Goal: Information Seeking & Learning: Learn about a topic

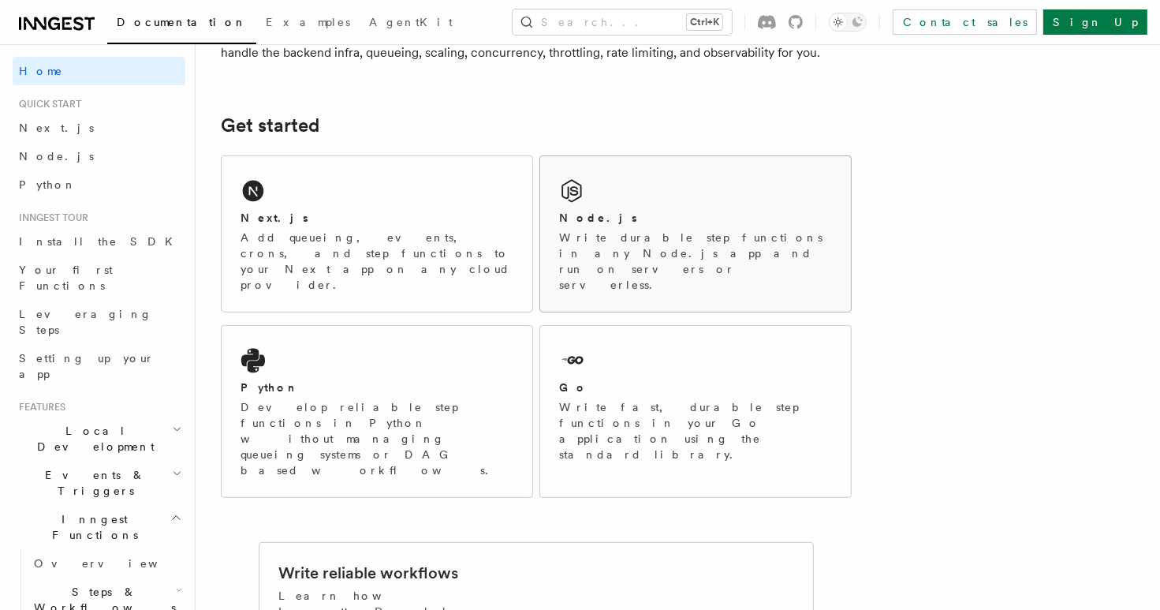
scroll to position [205, 0]
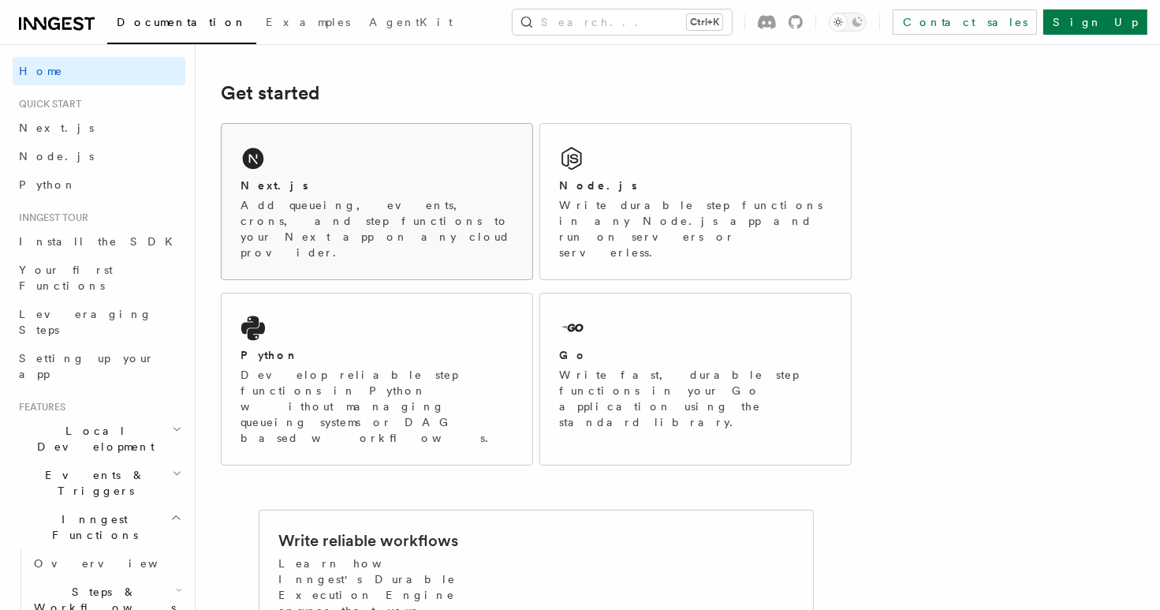
click at [343, 186] on div "Next.js" at bounding box center [377, 185] width 273 height 17
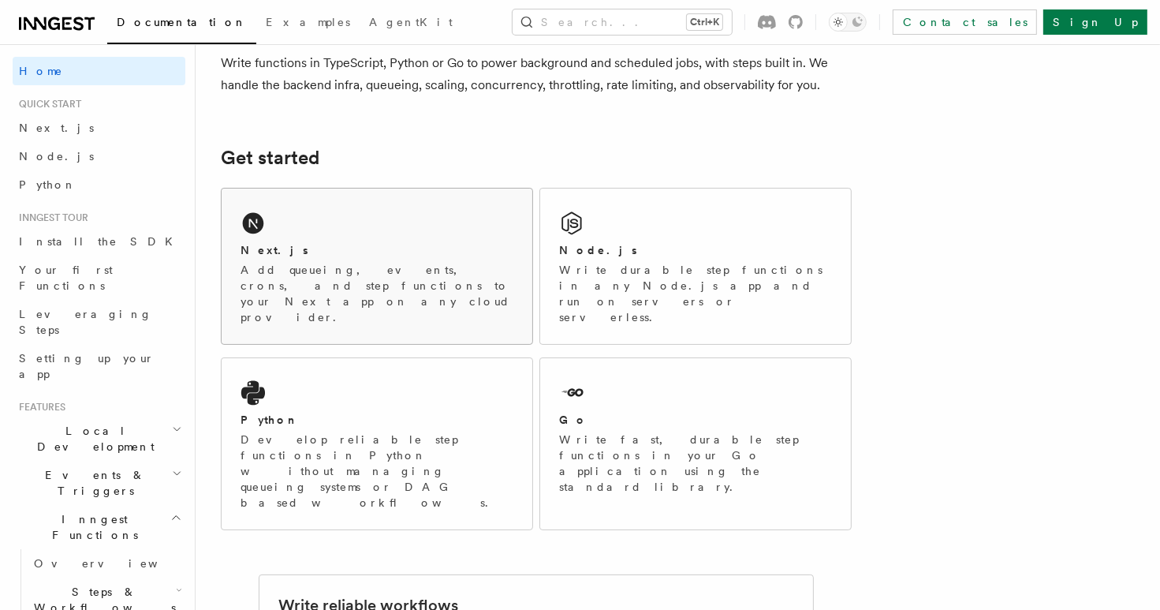
scroll to position [153, 0]
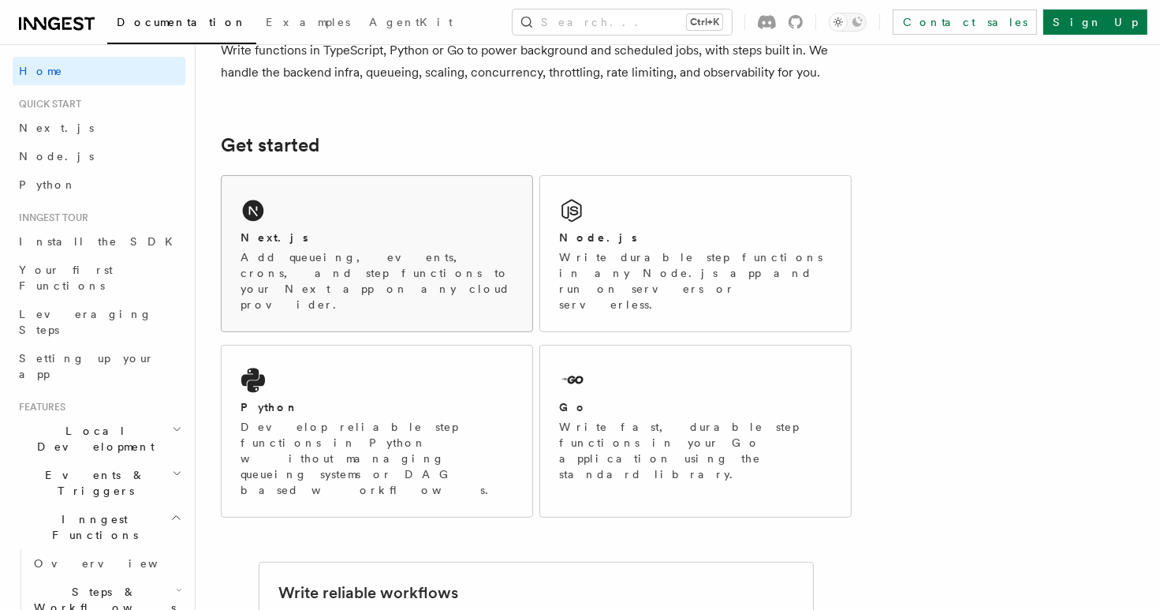
click at [414, 238] on div "Next.js" at bounding box center [377, 237] width 273 height 17
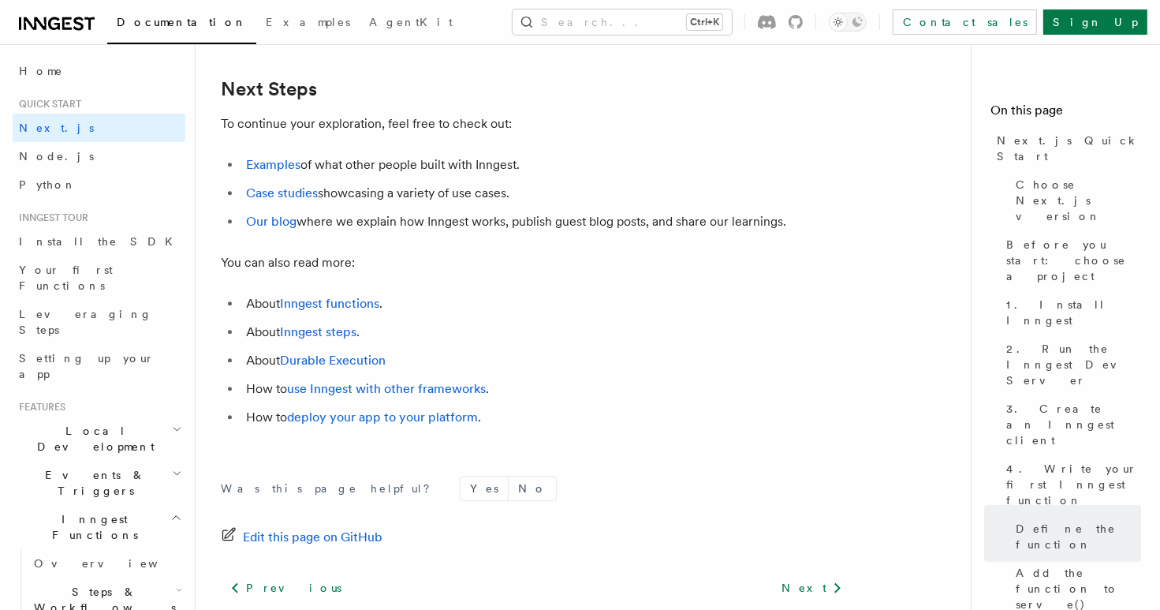
scroll to position [9898, 0]
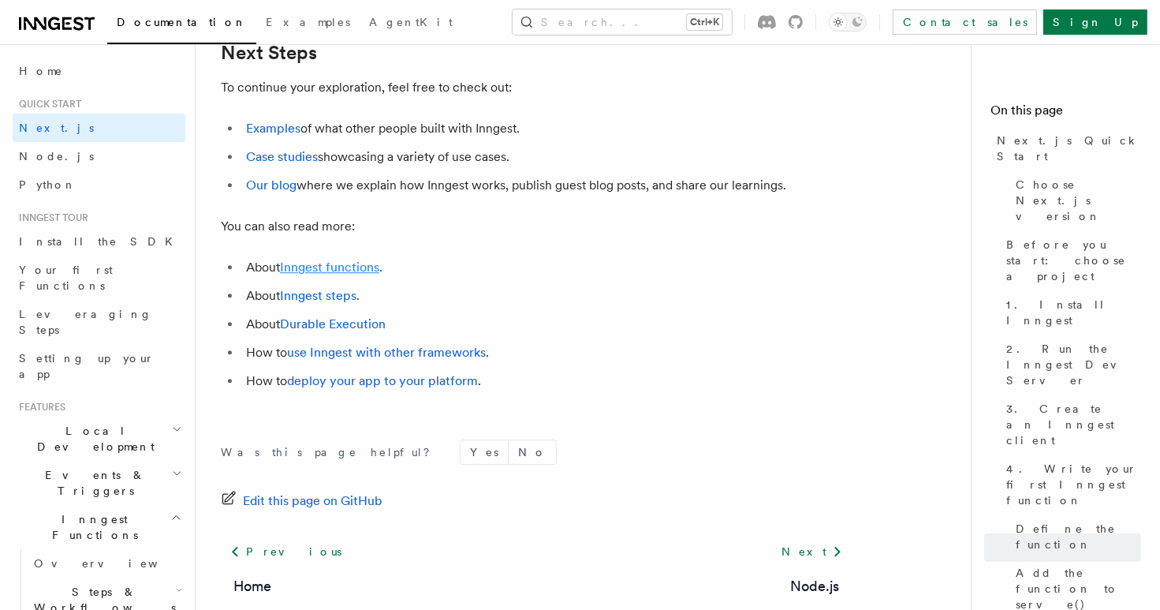
click at [317, 274] on link "Inngest functions" at bounding box center [329, 266] width 99 height 15
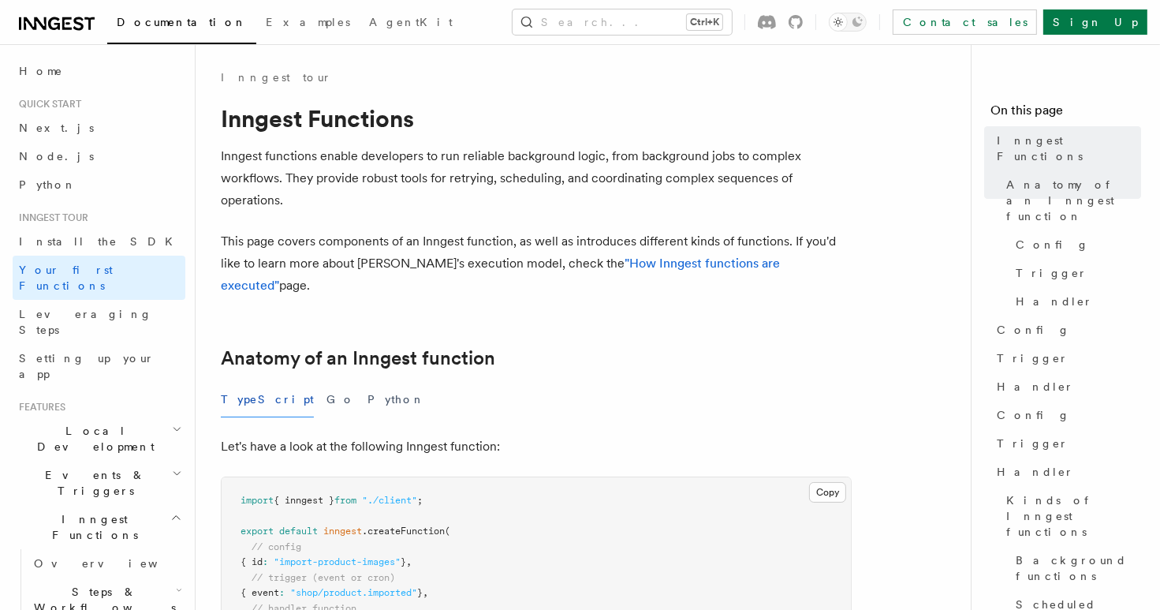
click at [713, 199] on p "Inngest functions enable developers to run reliable background logic, from back…" at bounding box center [536, 178] width 631 height 66
